Goal: Information Seeking & Learning: Learn about a topic

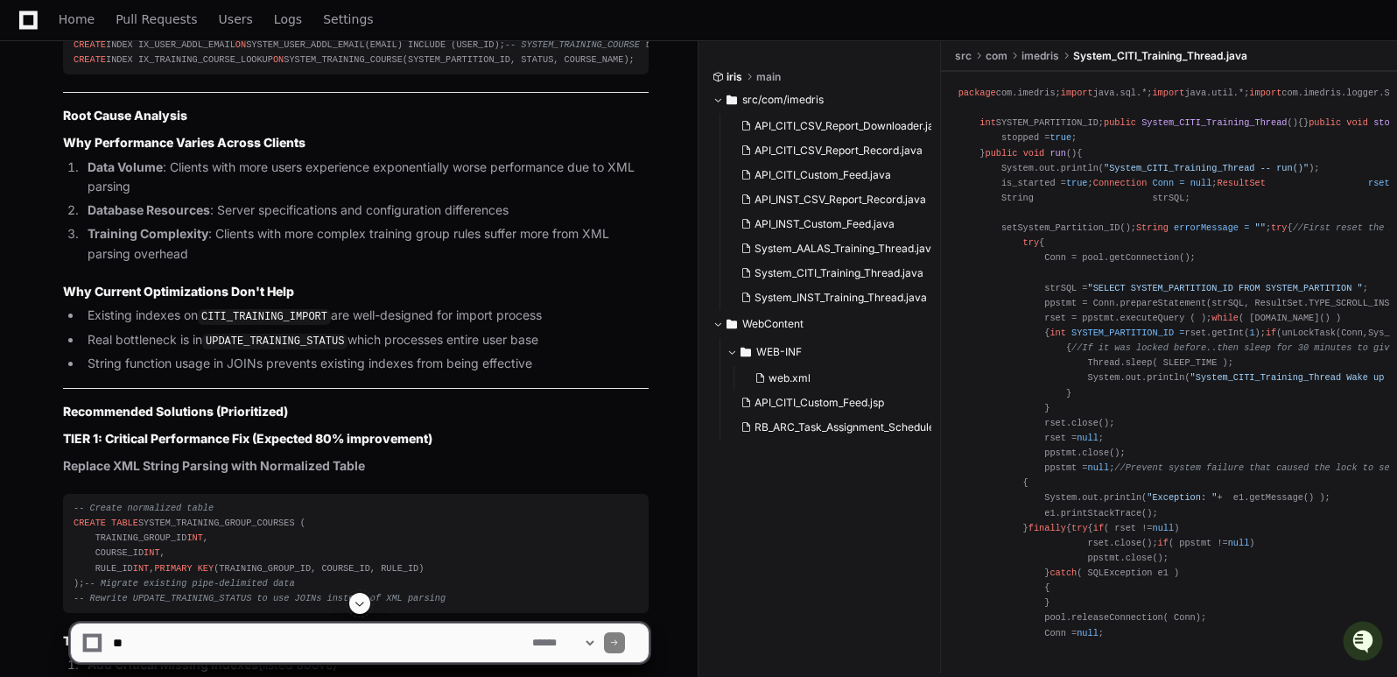
scroll to position [21283, 0]
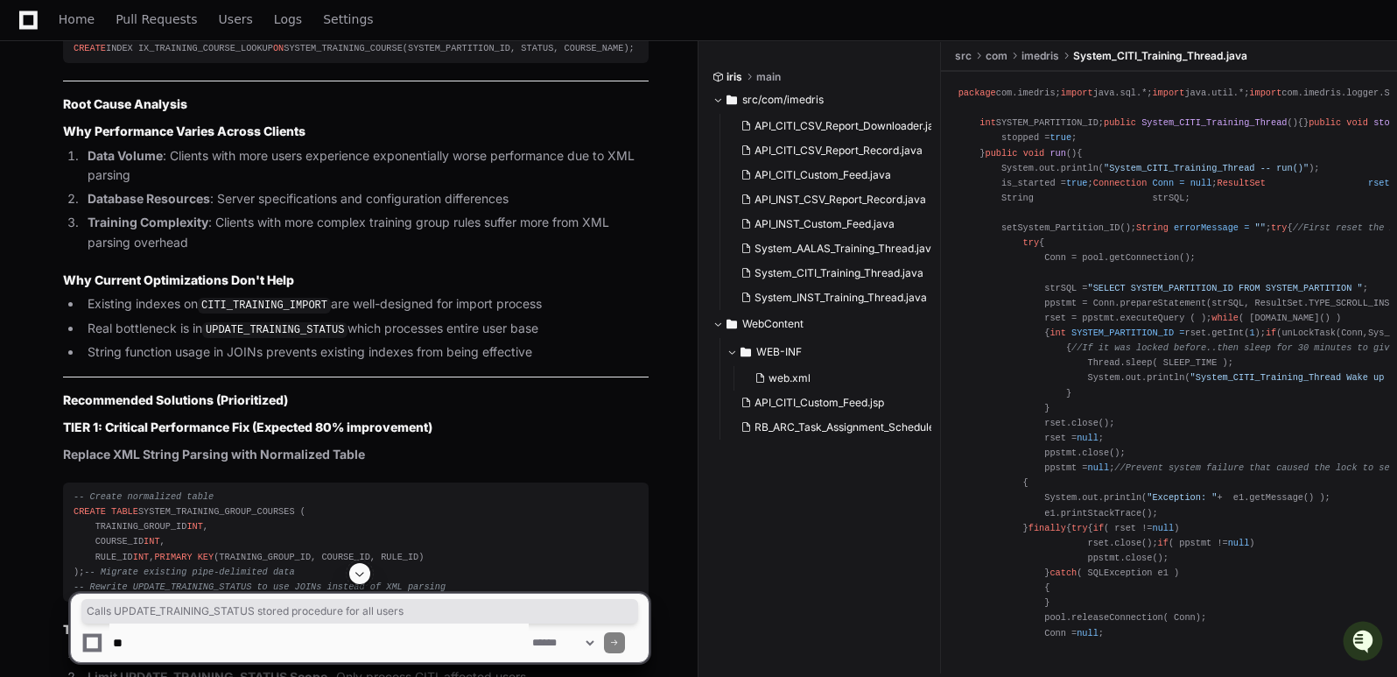
drag, startPoint x: 179, startPoint y: 326, endPoint x: 524, endPoint y: 322, distance: 345.0
copy li "Calls UPDATE_TRAINING_STATUS stored procedure for all users"
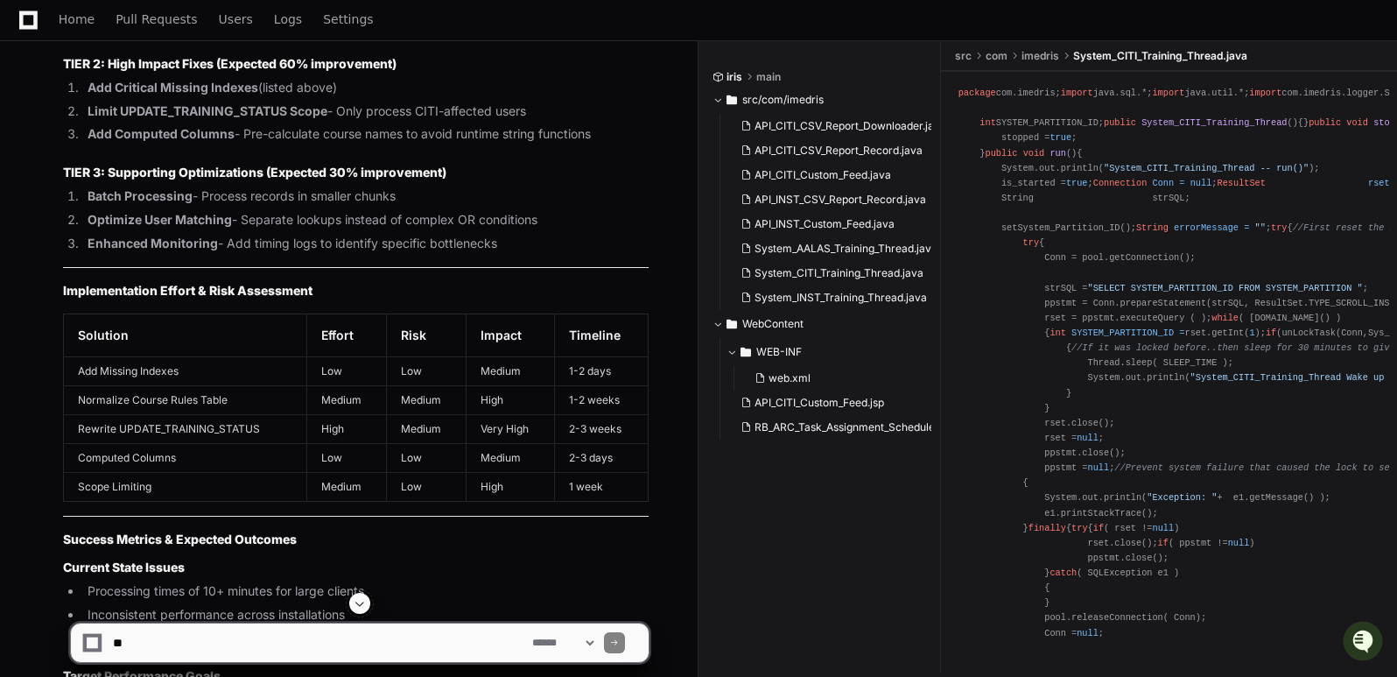
scroll to position [21808, 0]
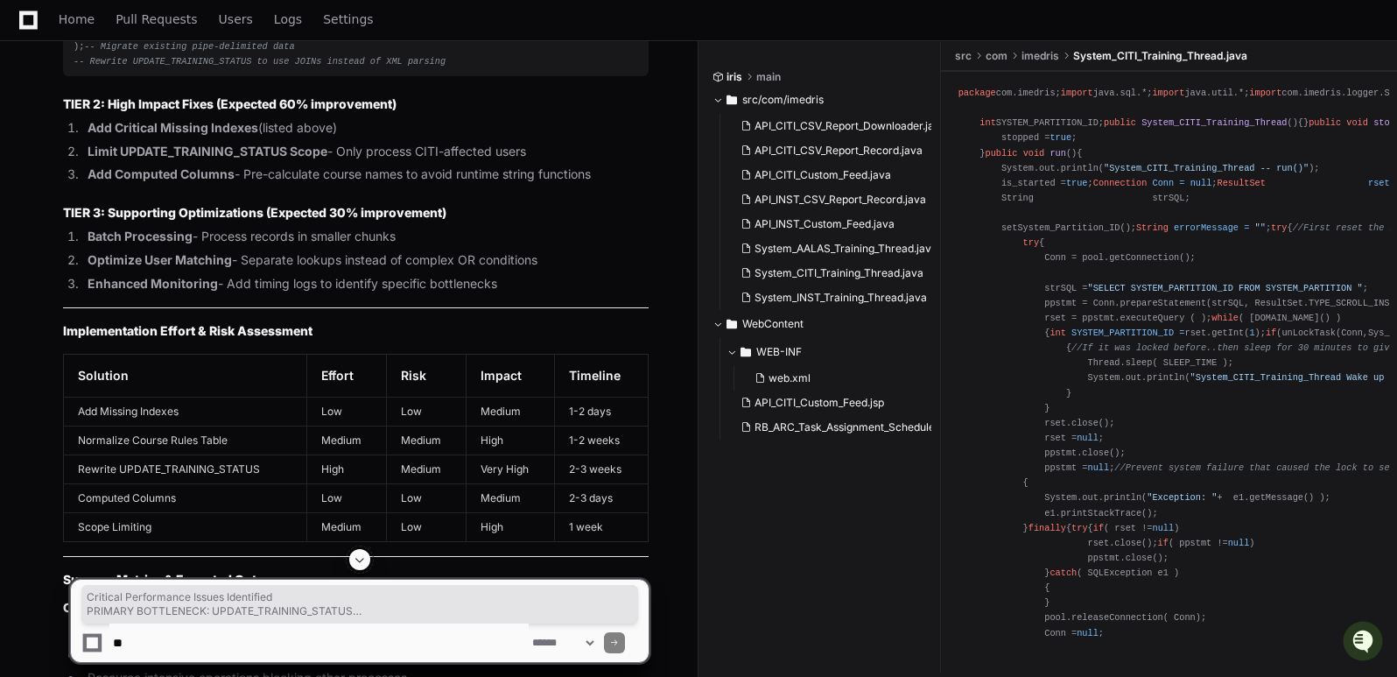
drag, startPoint x: 66, startPoint y: 115, endPoint x: 283, endPoint y: 529, distance: 467.6
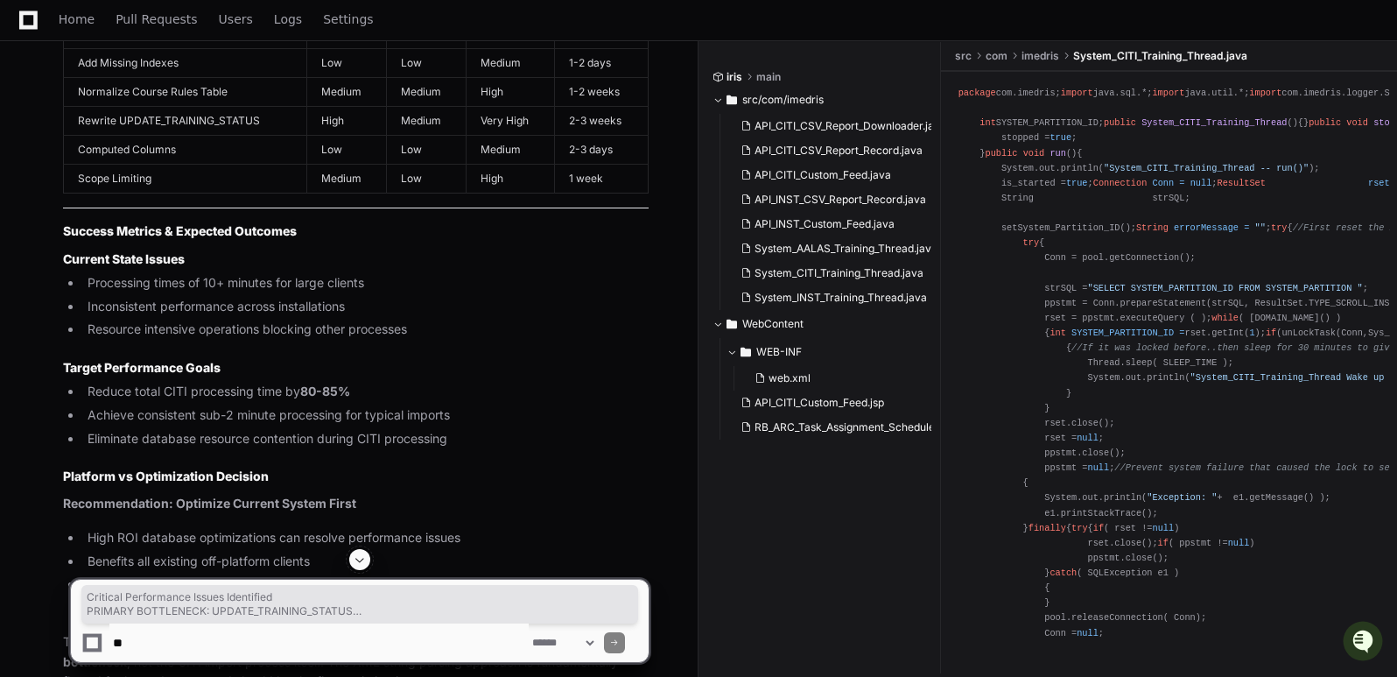
scroll to position [22158, 0]
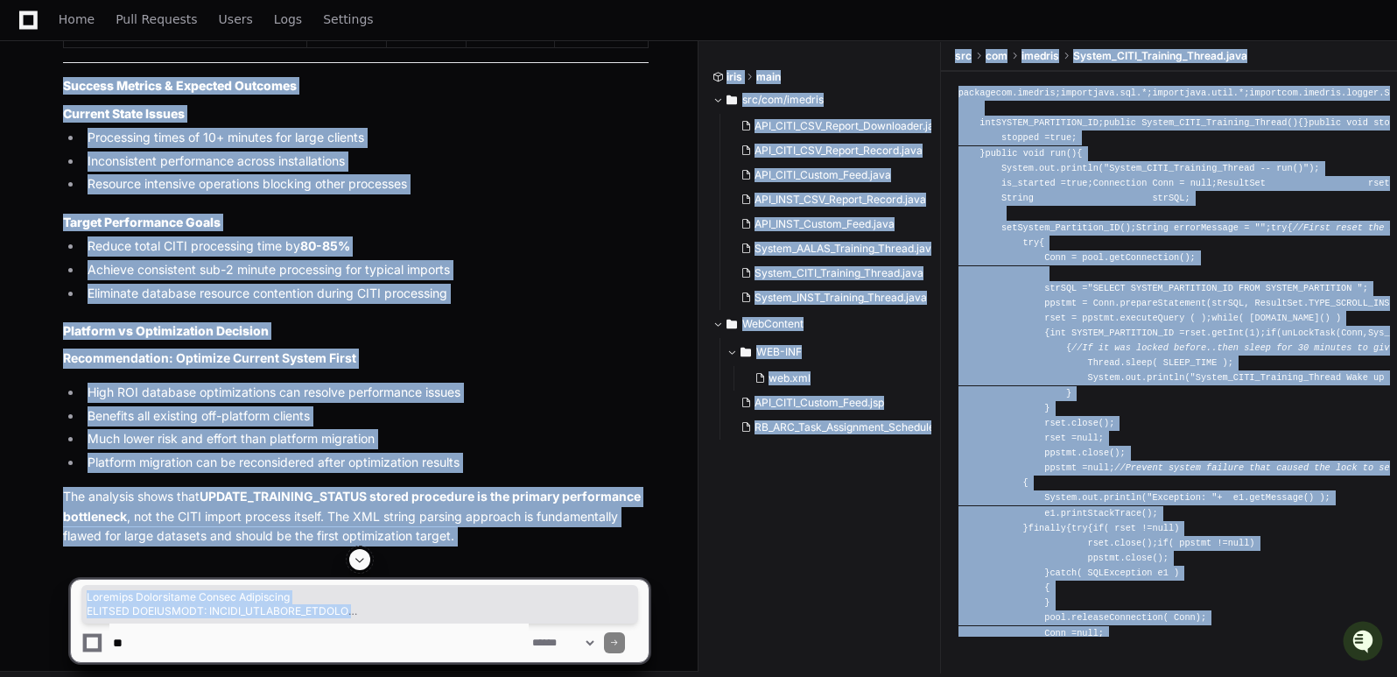
scroll to position [22341, 0]
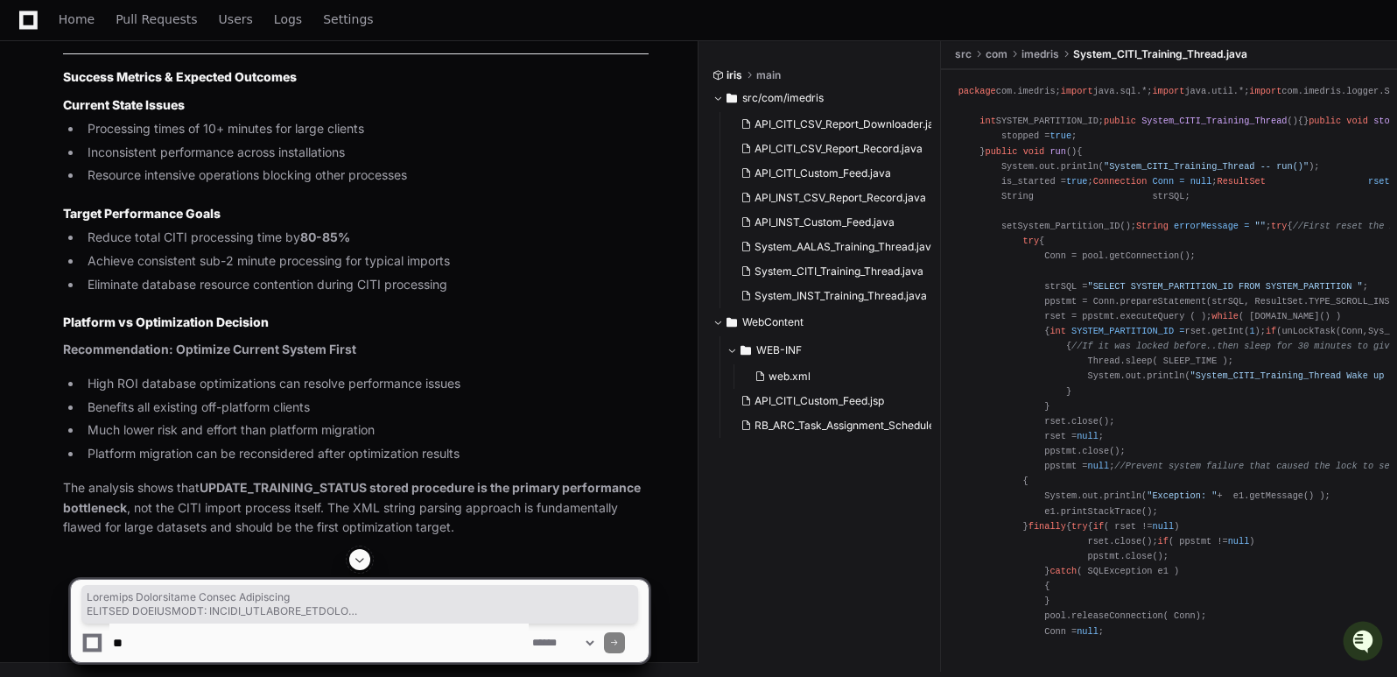
drag, startPoint x: 62, startPoint y: 112, endPoint x: 393, endPoint y: 304, distance: 382.5
copy article "Critical Performance Issues Identified PRIMARY BOTTLENECK: UPDATE_TRAINING_STAT…"
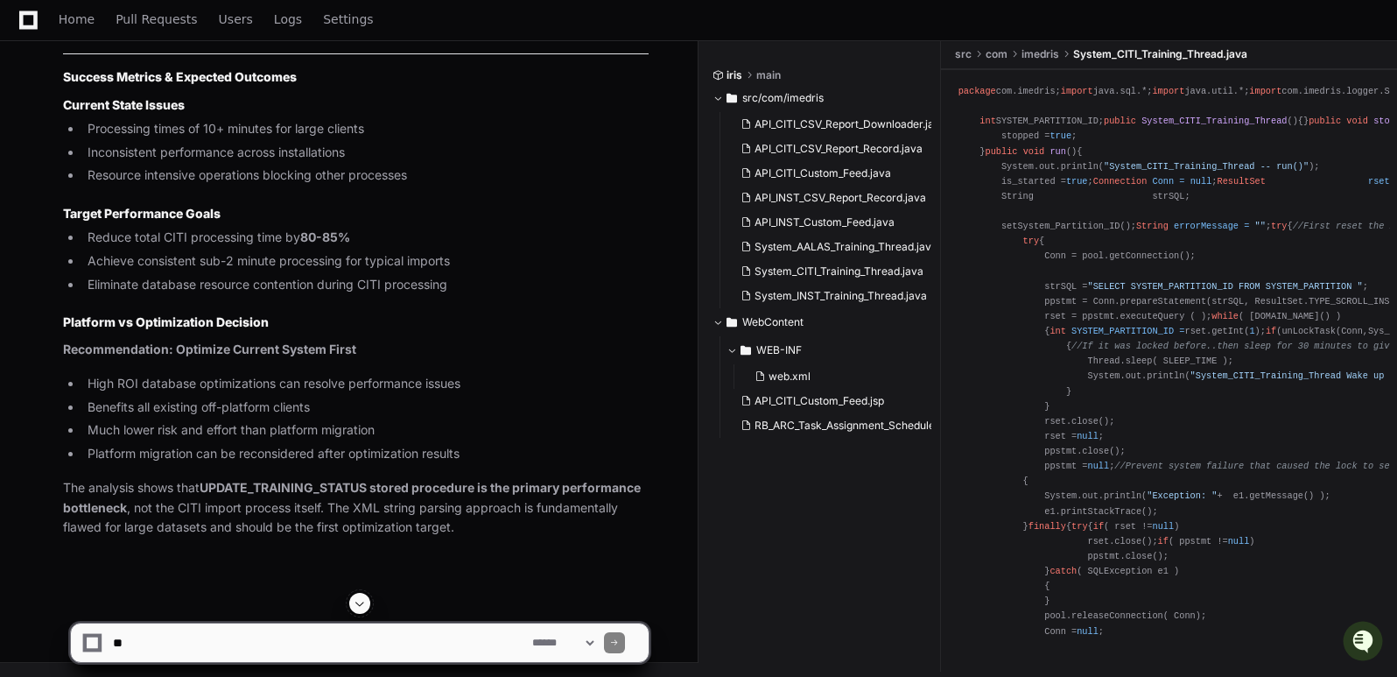
scroll to position [22604, 0]
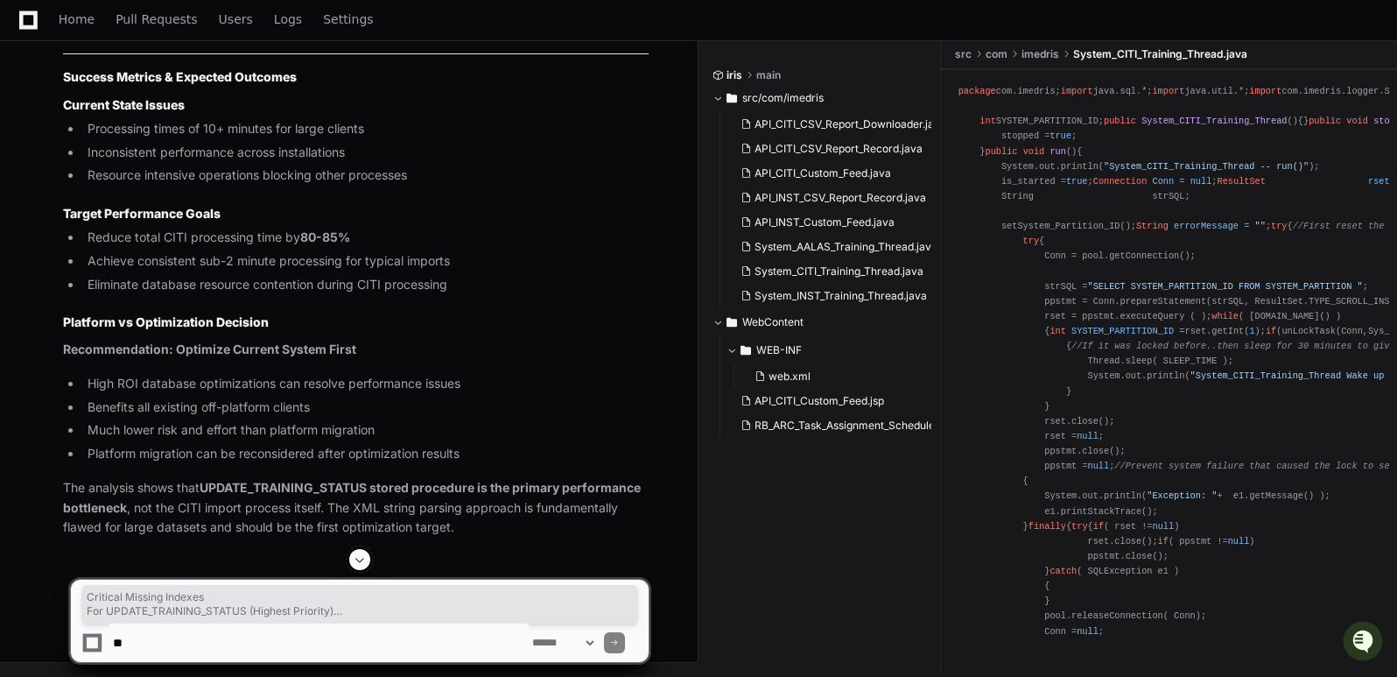
drag, startPoint x: 64, startPoint y: 99, endPoint x: 105, endPoint y: 371, distance: 275.4
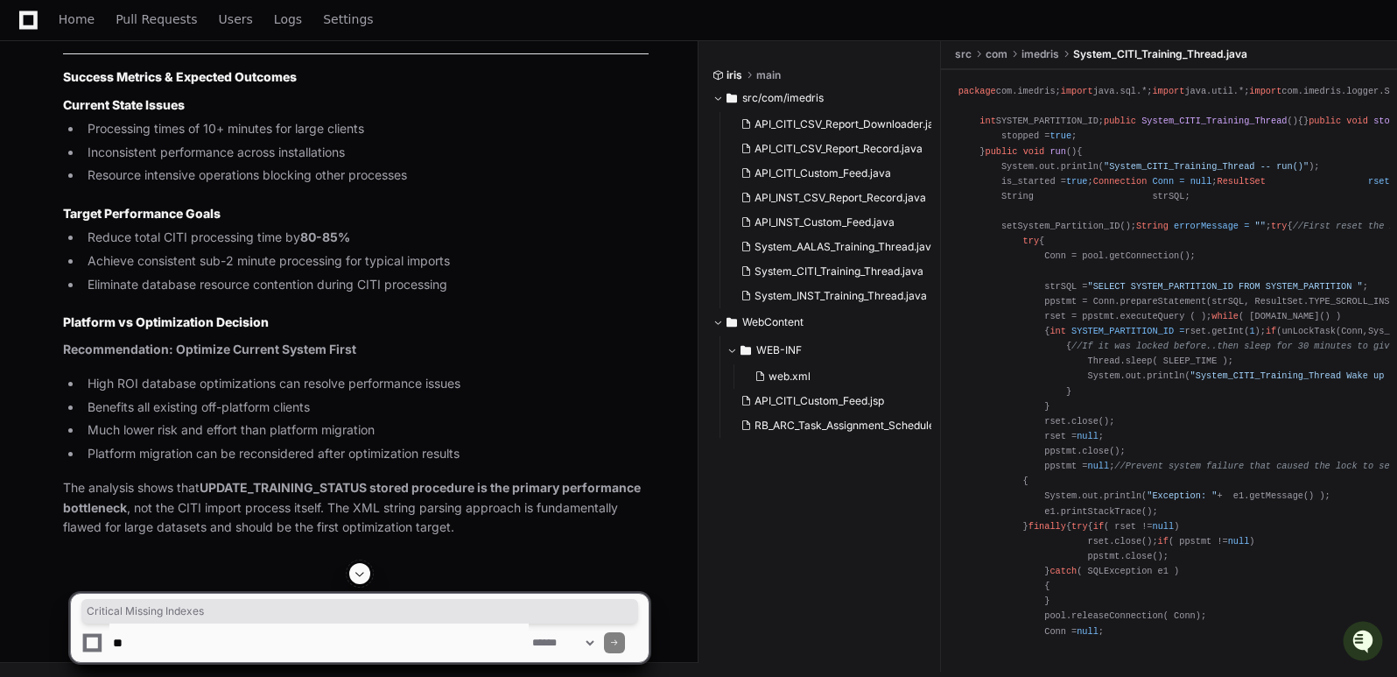
drag, startPoint x: 65, startPoint y: 102, endPoint x: 242, endPoint y: 95, distance: 177.0
copy strong "Critical Missing Indexes"
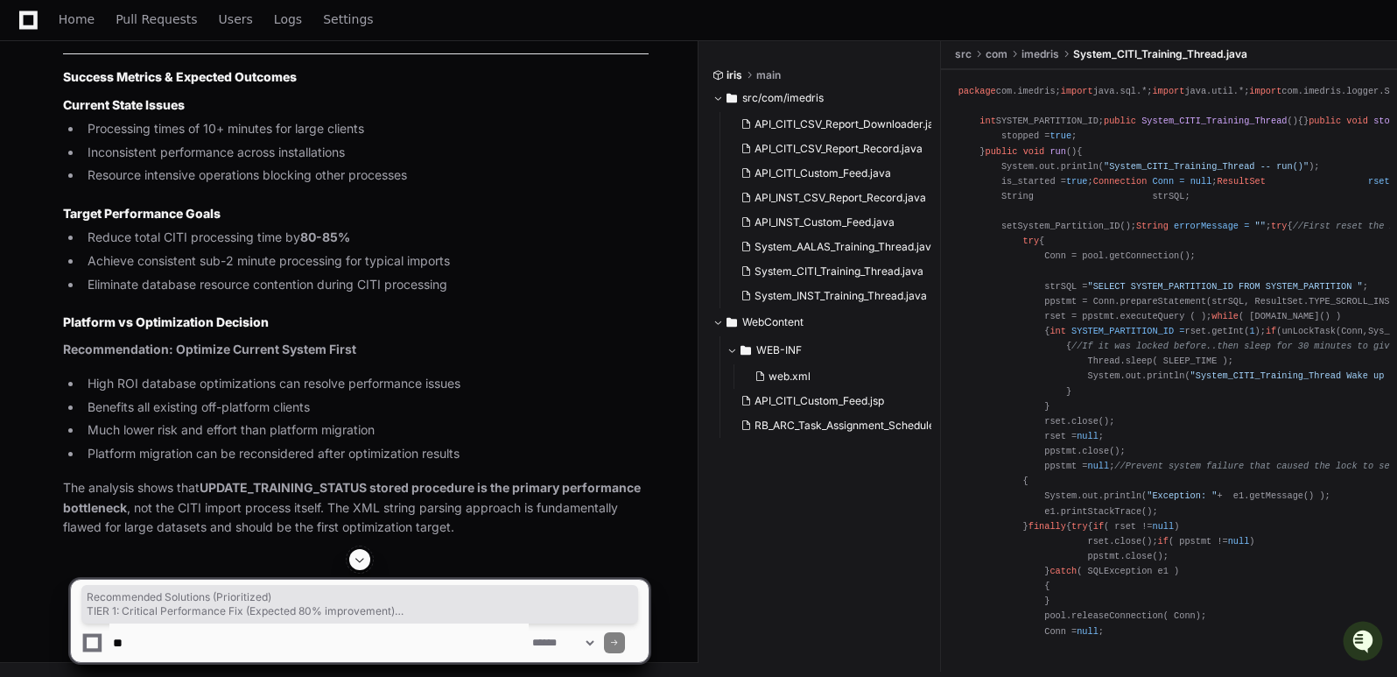
drag, startPoint x: 62, startPoint y: 103, endPoint x: 565, endPoint y: 421, distance: 594.7
copy article "Recommended Solutions (Prioritized) TIER 1: Critical Performance Fix (Expected …"
